Goal: Transaction & Acquisition: Book appointment/travel/reservation

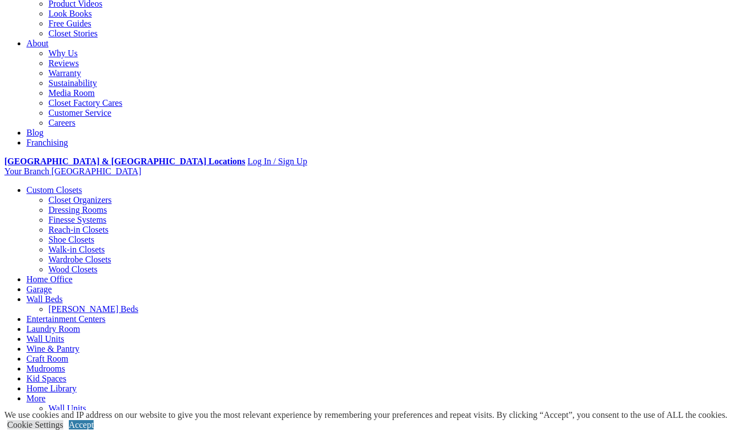
scroll to position [274, 0]
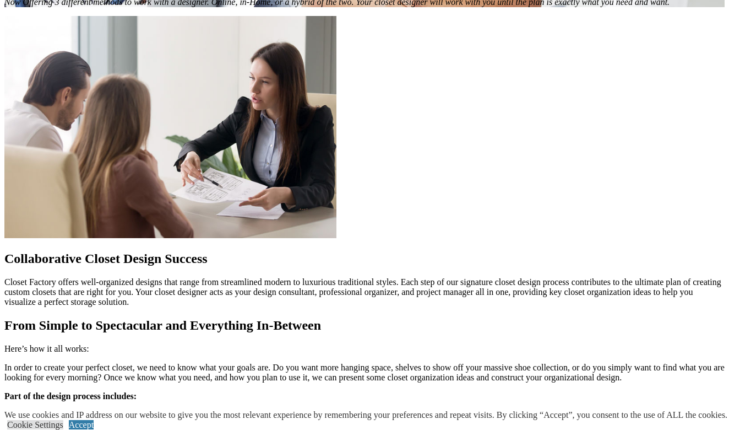
scroll to position [1155, 0]
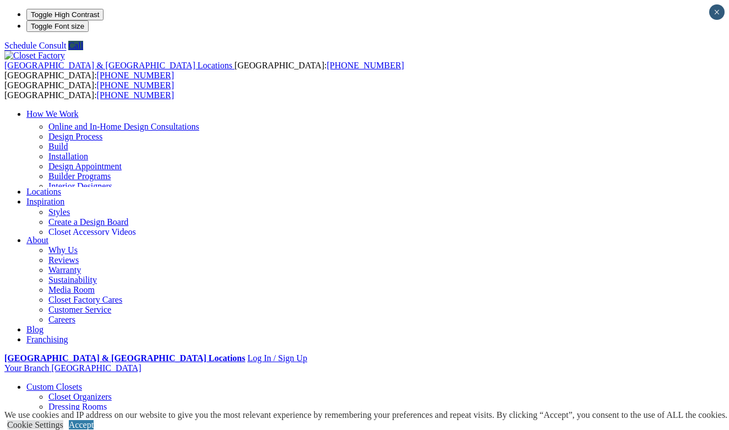
click at [46, 382] on link "Custom Closets" at bounding box center [54, 386] width 56 height 9
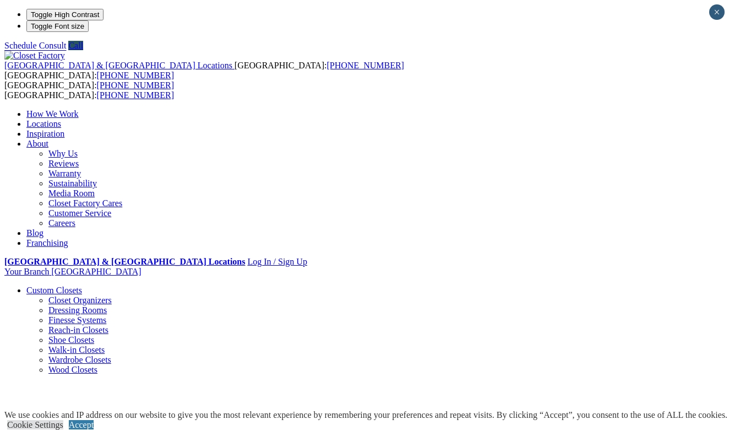
click at [54, 365] on link "Wood Closets" at bounding box center [72, 369] width 49 height 9
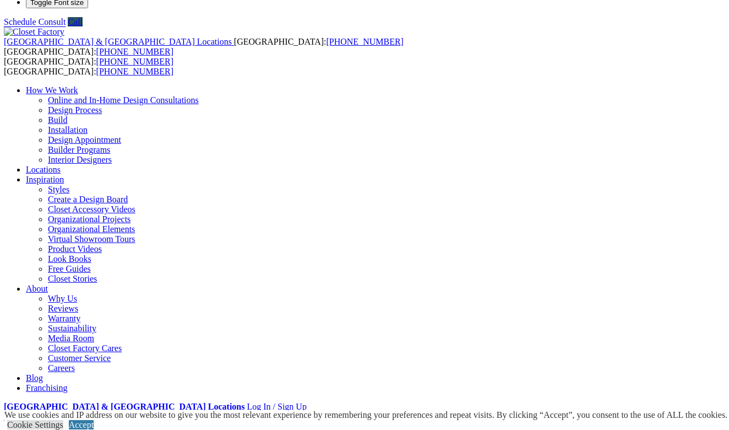
scroll to position [24, 0]
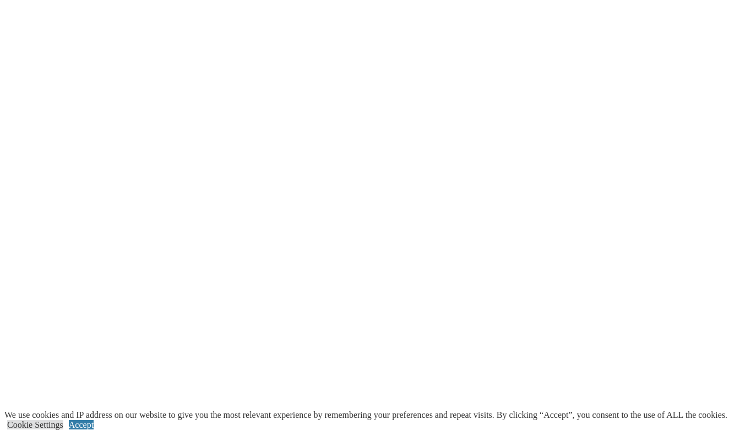
scroll to position [2296, 0]
